Goal: Transaction & Acquisition: Purchase product/service

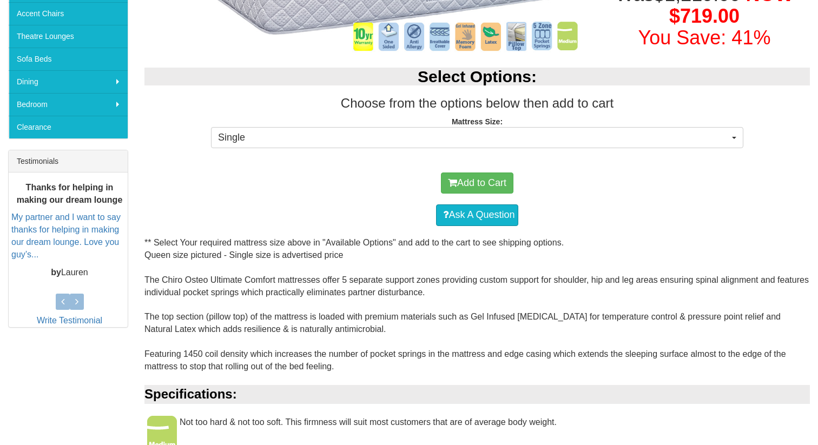
scroll to position [344, 0]
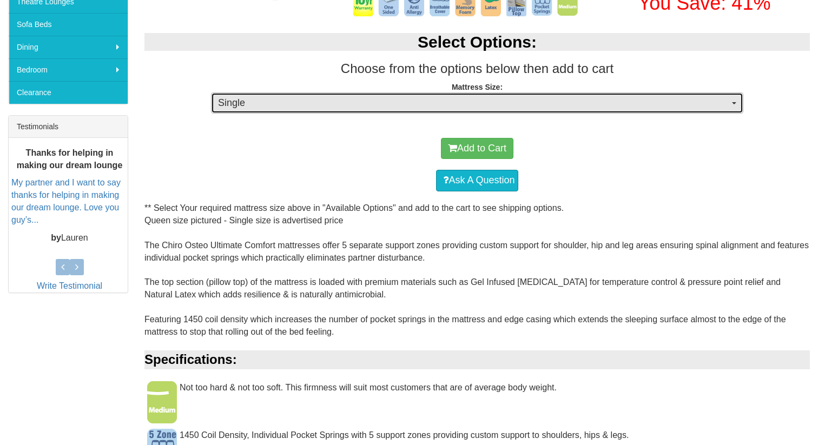
click at [522, 108] on span "Single" at bounding box center [474, 103] width 512 height 14
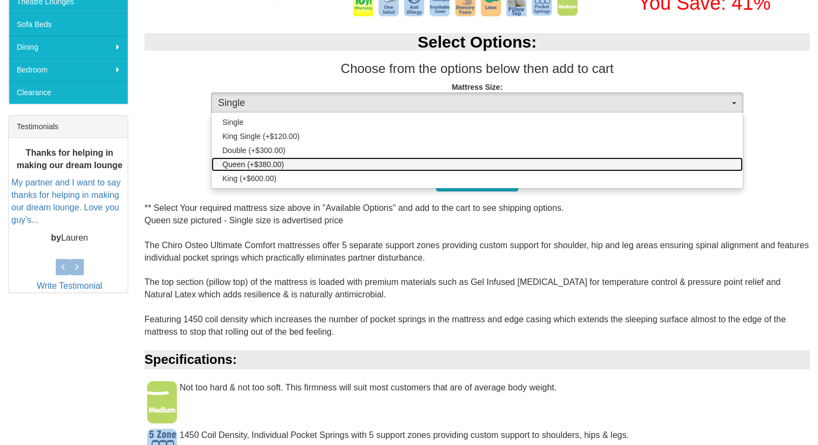
click at [479, 160] on link "Queen (+$380.00)" at bounding box center [478, 165] width 532 height 14
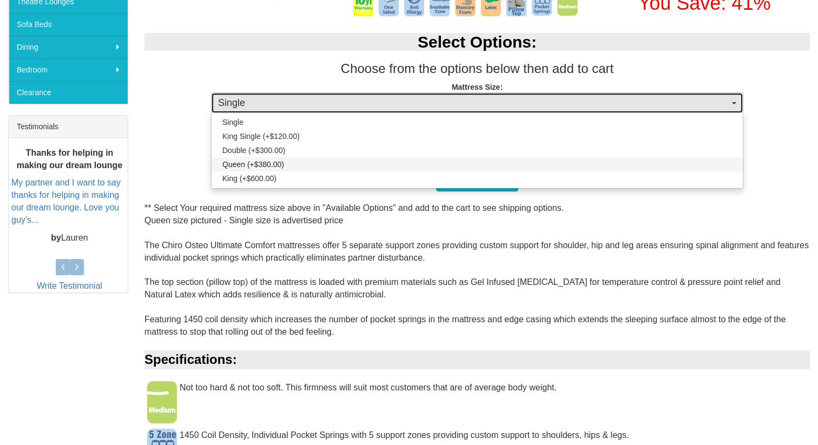
select select "189"
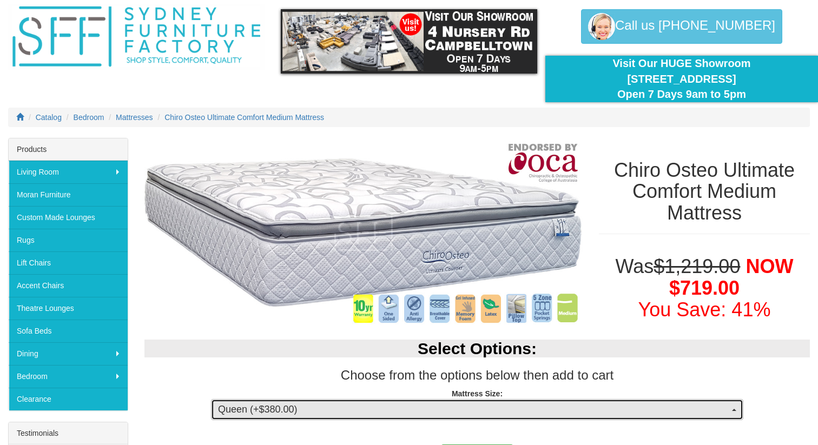
scroll to position [0, 0]
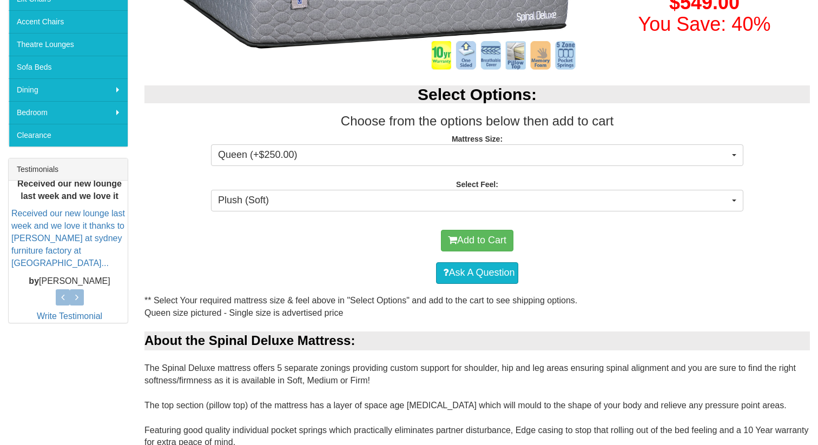
scroll to position [487, 0]
